Goal: Task Accomplishment & Management: Manage account settings

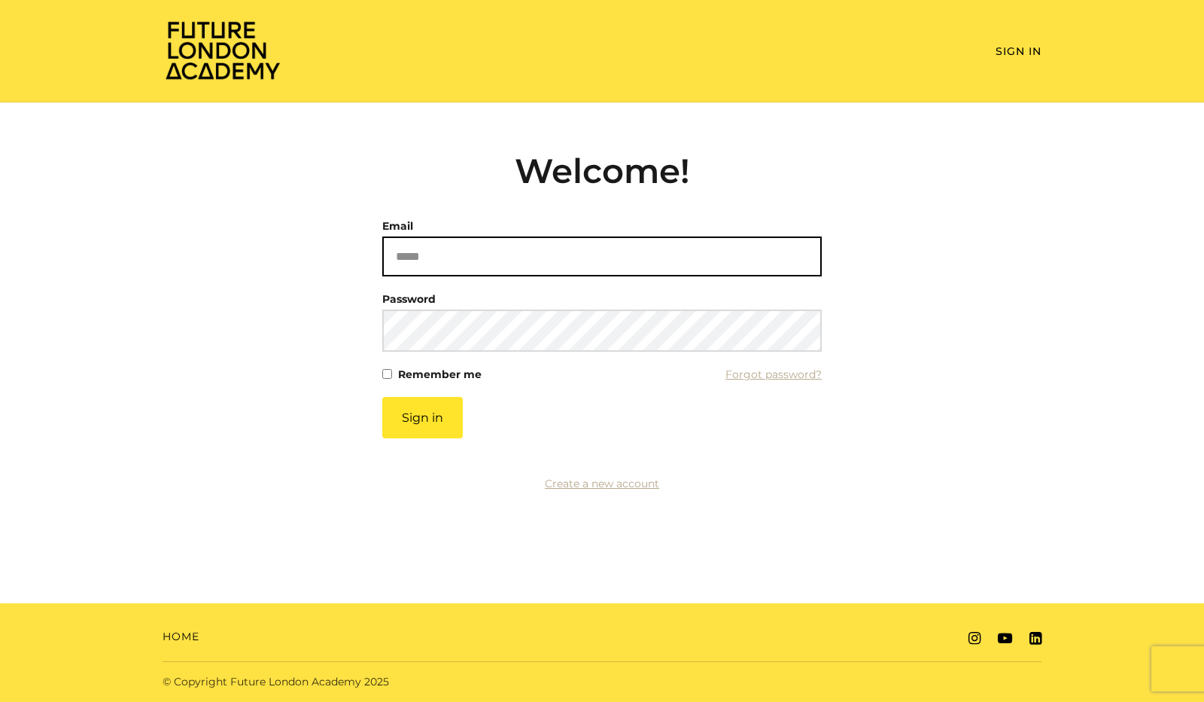
click at [521, 262] on input "Email" at bounding box center [602, 256] width 440 height 40
click at [795, 701] on com-1password-button at bounding box center [602, 702] width 1204 height 0
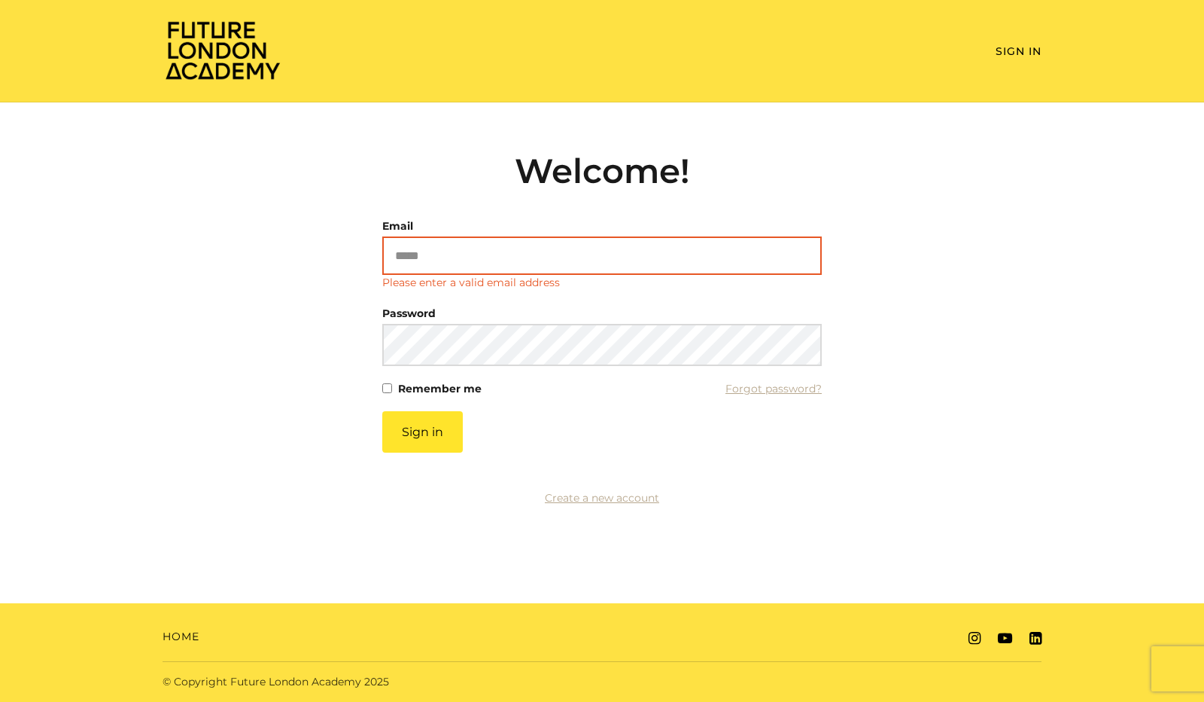
click at [795, 701] on com-1password-button at bounding box center [602, 702] width 1204 height 0
click at [796, 701] on com-1password-button at bounding box center [602, 702] width 1204 height 0
type input "**********"
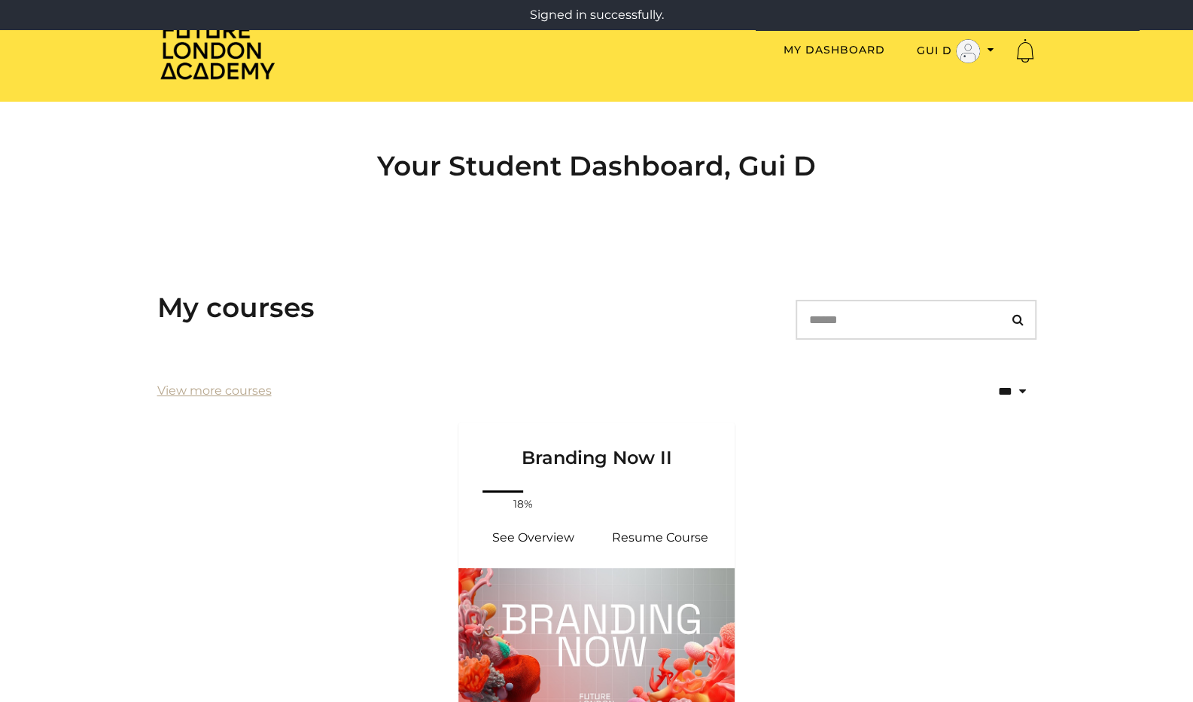
scroll to position [167, 0]
